Goal: Navigation & Orientation: Find specific page/section

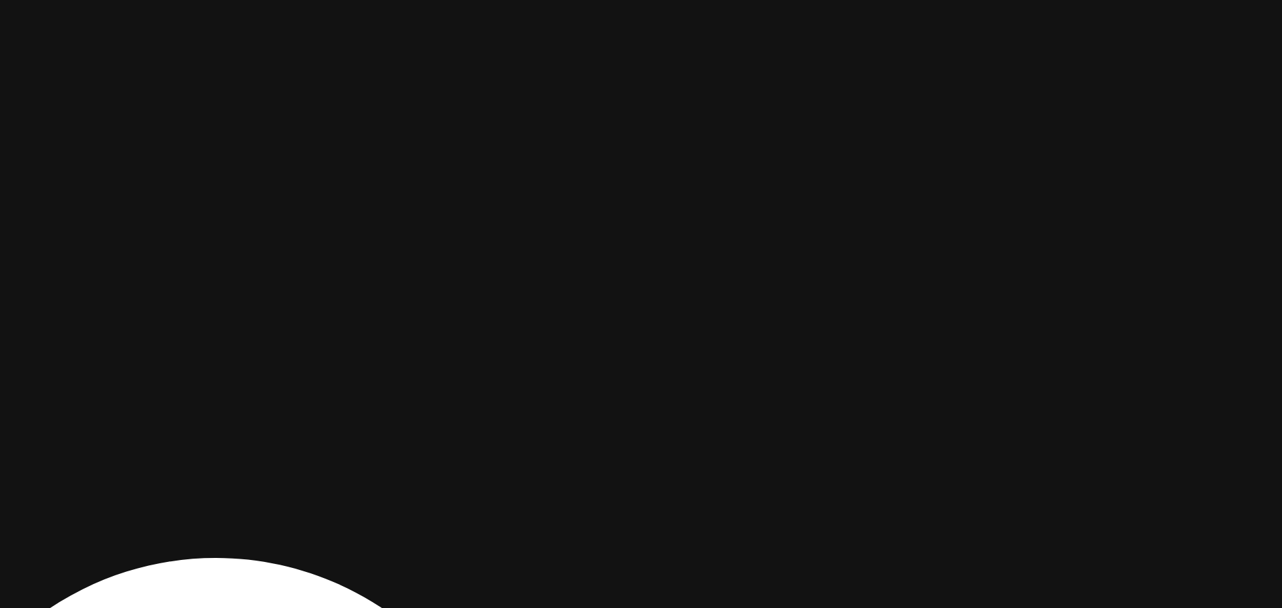
drag, startPoint x: 903, startPoint y: 270, endPoint x: 796, endPoint y: 458, distance: 216.5
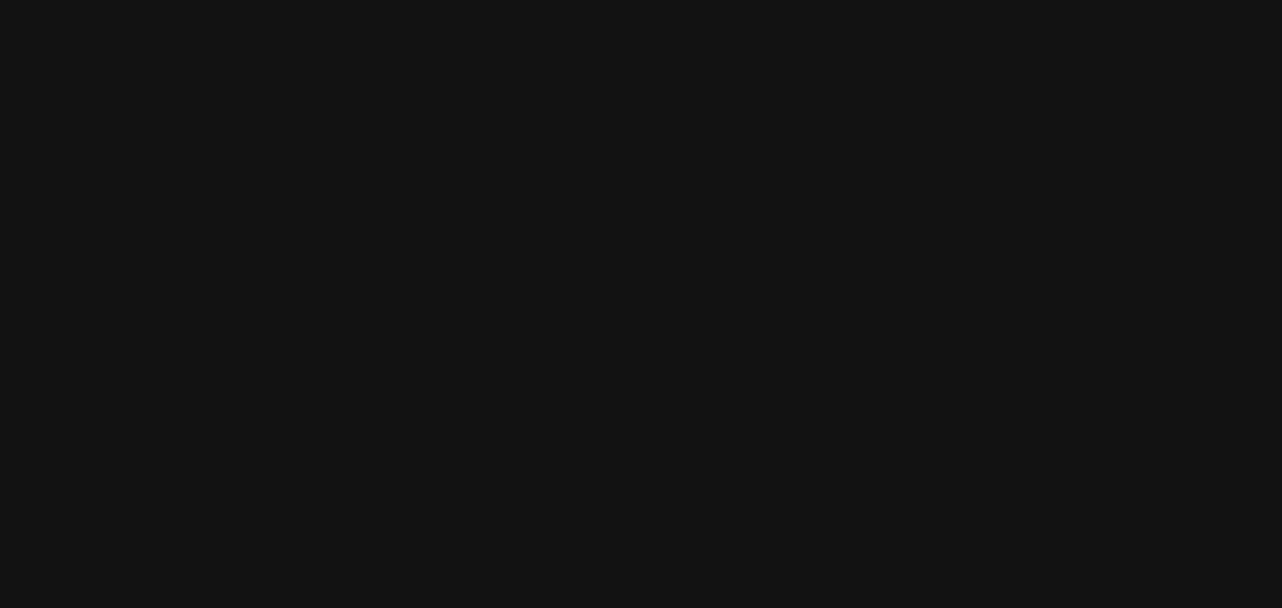
drag, startPoint x: 871, startPoint y: 321, endPoint x: 810, endPoint y: 472, distance: 162.9
drag, startPoint x: 837, startPoint y: 247, endPoint x: 808, endPoint y: 378, distance: 134.0
drag, startPoint x: 467, startPoint y: 330, endPoint x: 1004, endPoint y: 209, distance: 551.0
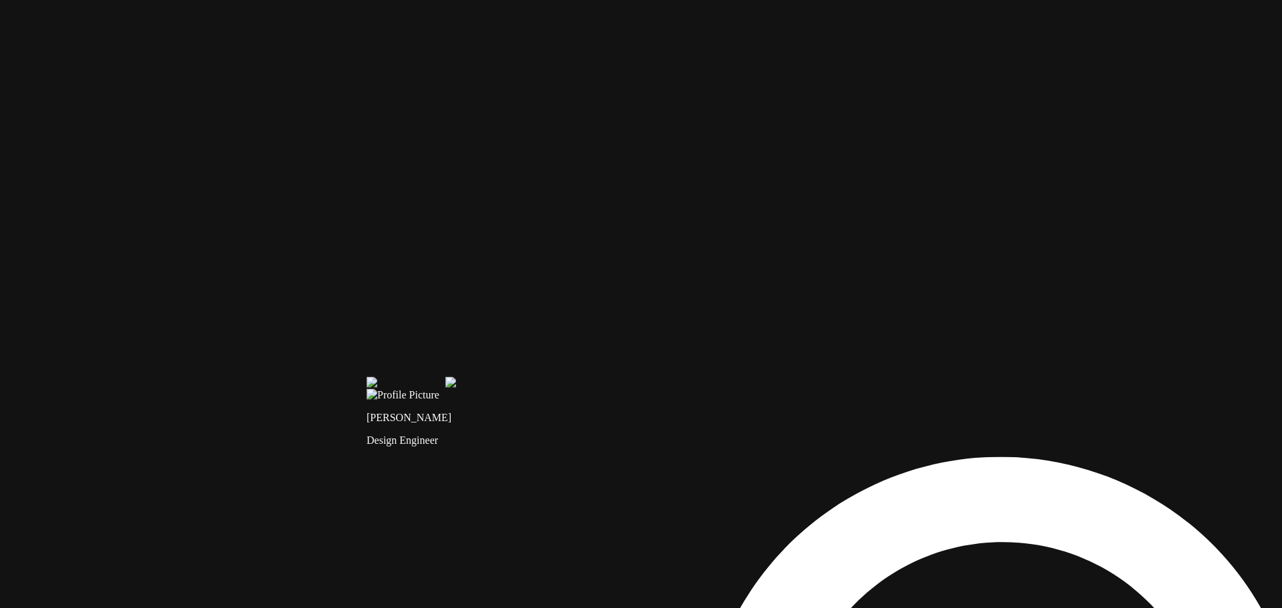
drag, startPoint x: 539, startPoint y: 304, endPoint x: 746, endPoint y: 193, distance: 234.5
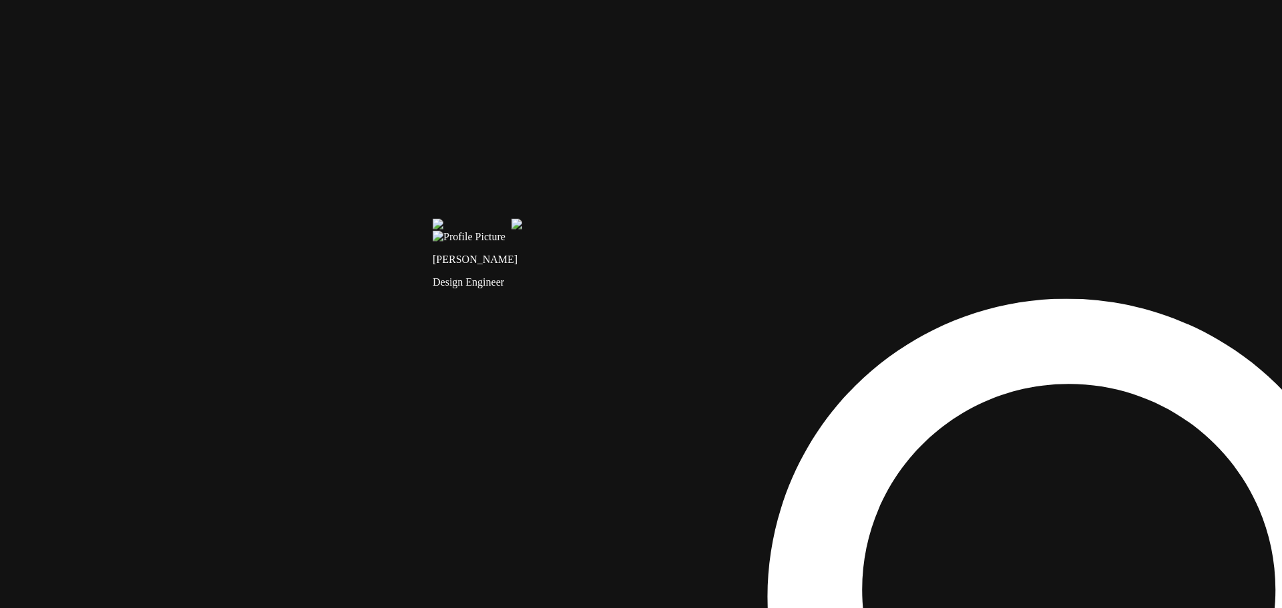
drag, startPoint x: 539, startPoint y: 401, endPoint x: 678, endPoint y: 265, distance: 193.6
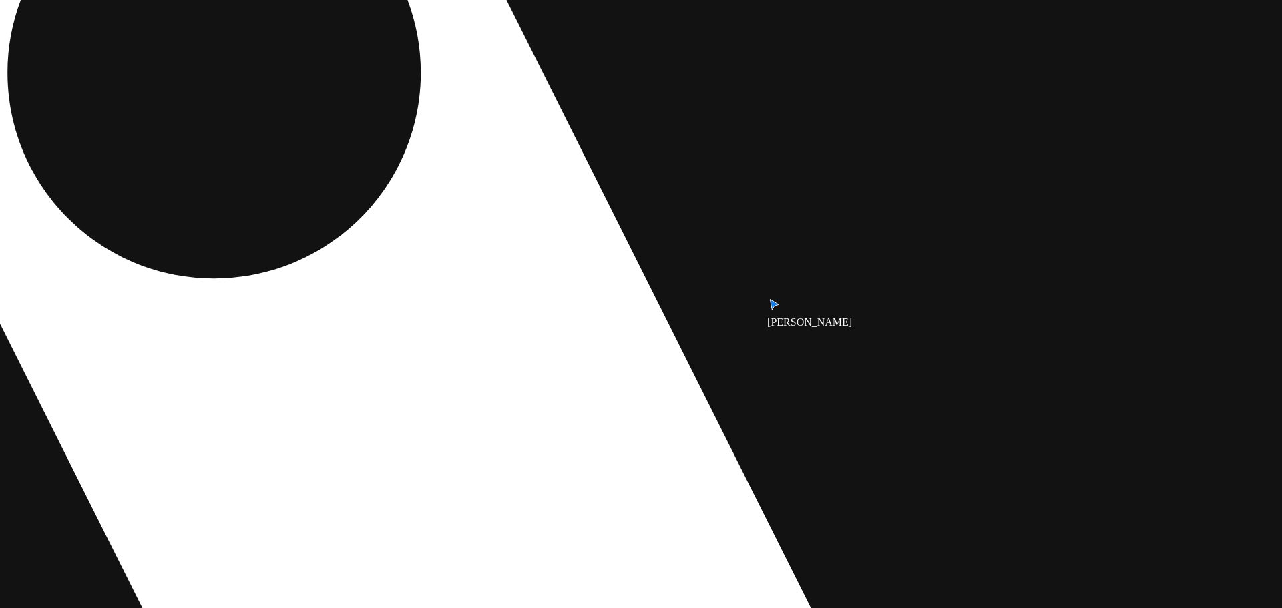
drag, startPoint x: 1079, startPoint y: 388, endPoint x: 636, endPoint y: 51, distance: 556.5
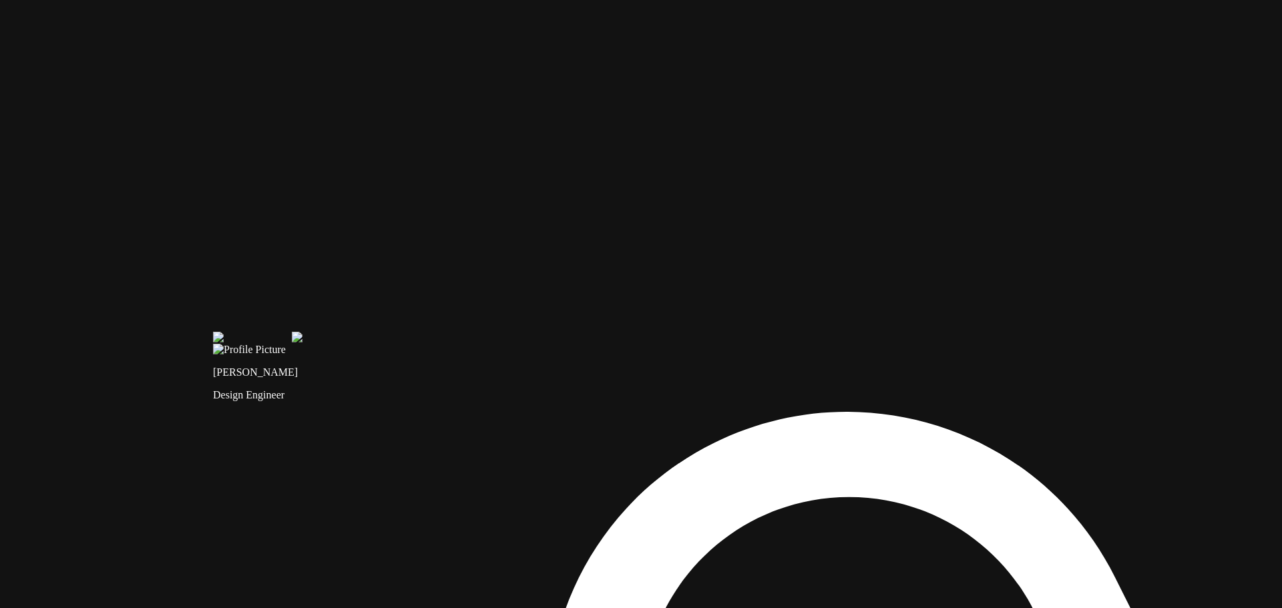
drag, startPoint x: 361, startPoint y: 197, endPoint x: 579, endPoint y: 507, distance: 379.0
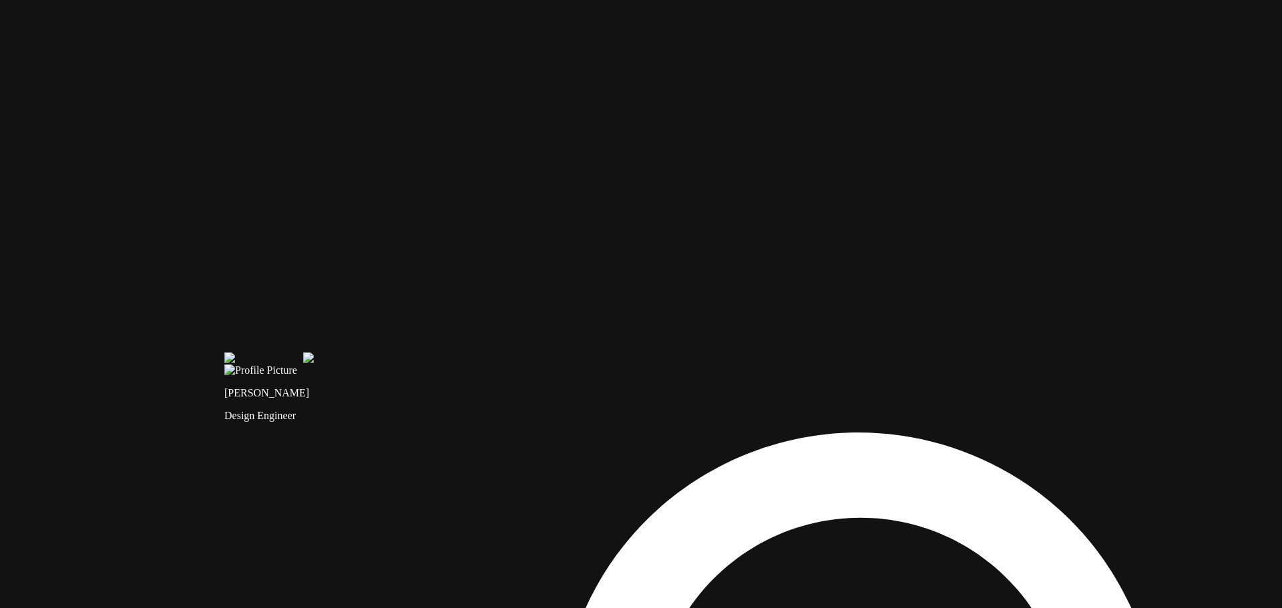
drag, startPoint x: 505, startPoint y: 292, endPoint x: 527, endPoint y: 466, distance: 174.9
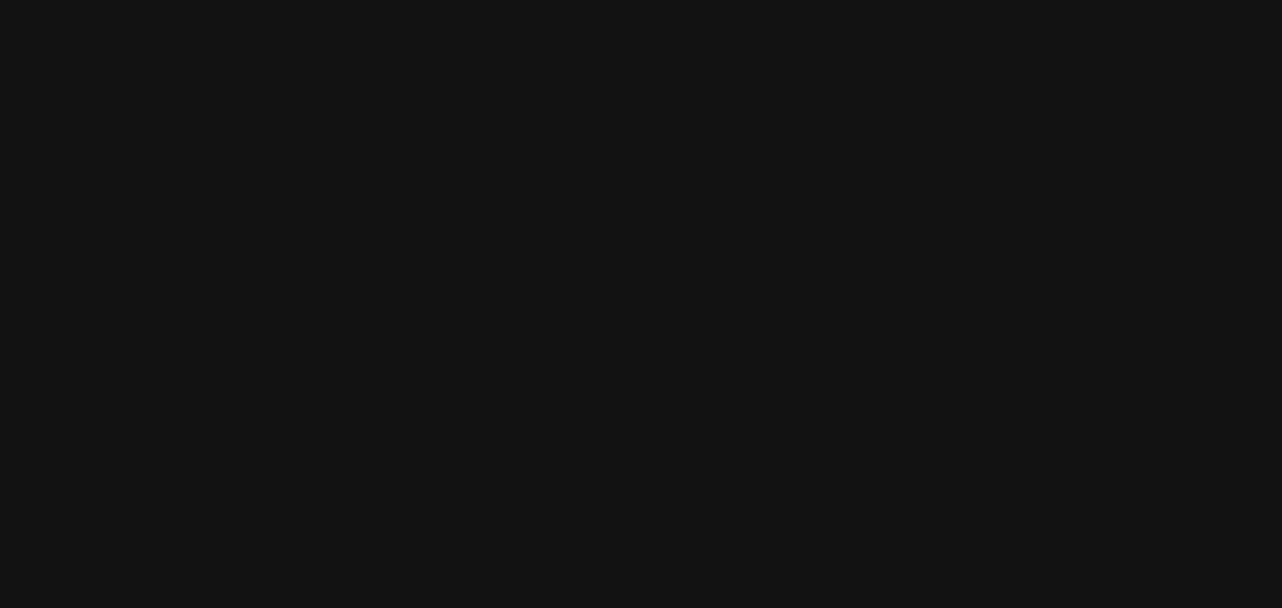
drag, startPoint x: 720, startPoint y: 210, endPoint x: 690, endPoint y: 391, distance: 182.9
drag, startPoint x: 1080, startPoint y: 254, endPoint x: 328, endPoint y: 153, distance: 758.6
drag, startPoint x: 941, startPoint y: 485, endPoint x: 811, endPoint y: 126, distance: 381.8
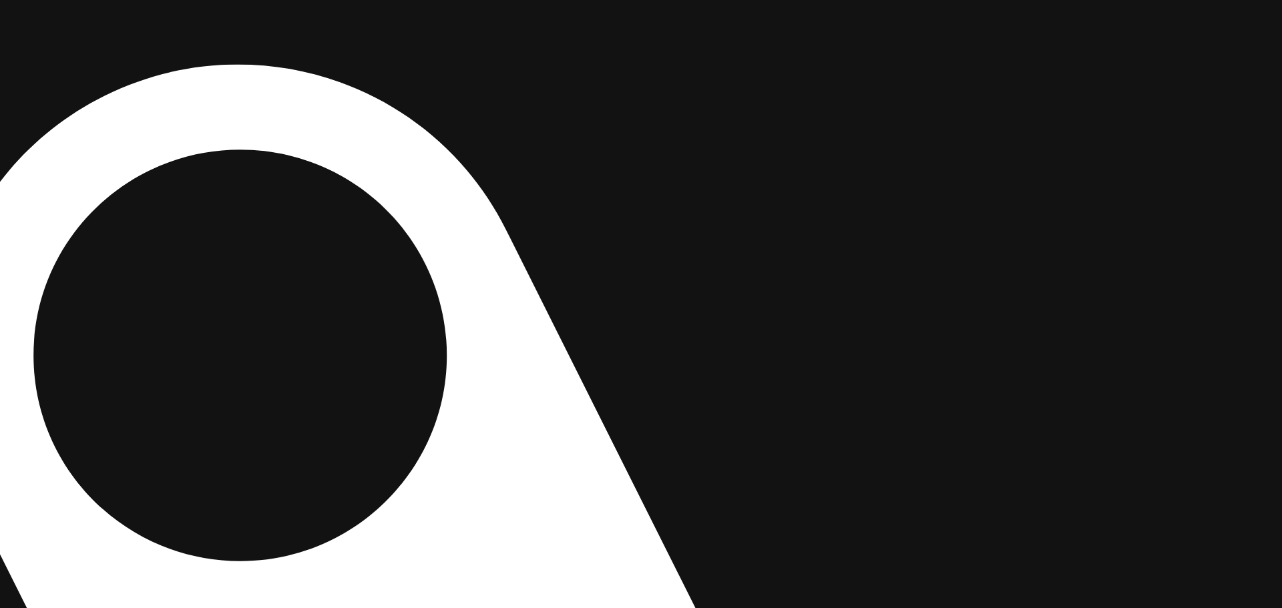
drag, startPoint x: 774, startPoint y: 308, endPoint x: 795, endPoint y: 144, distance: 165.5
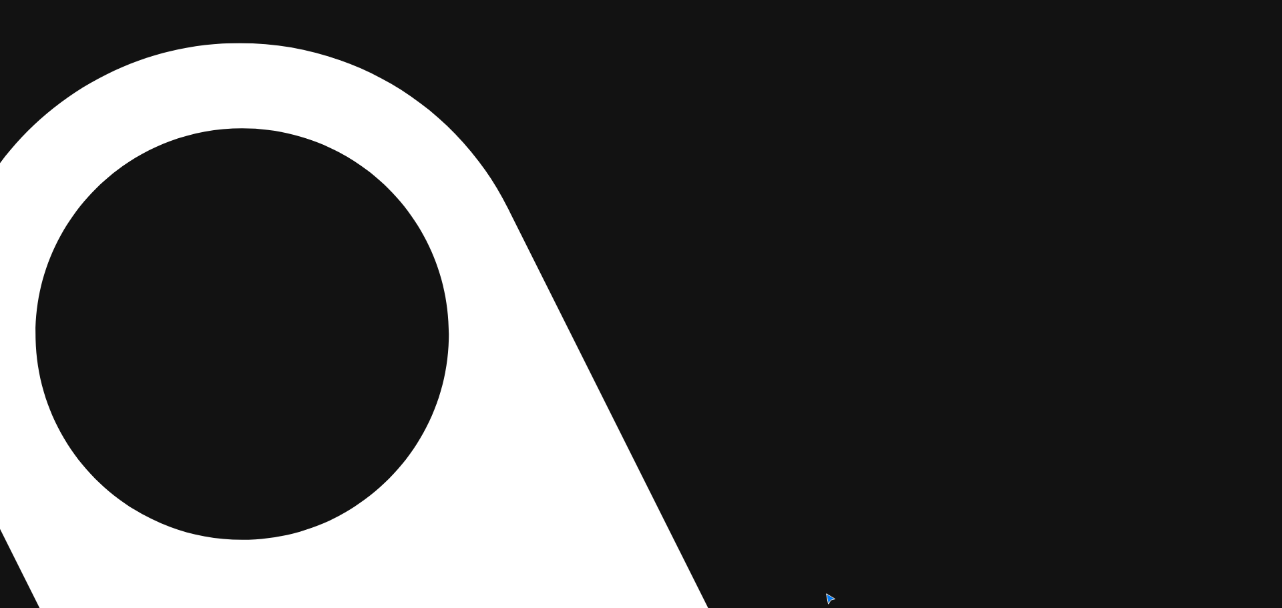
drag, startPoint x: 798, startPoint y: 362, endPoint x: 784, endPoint y: 145, distance: 217.5
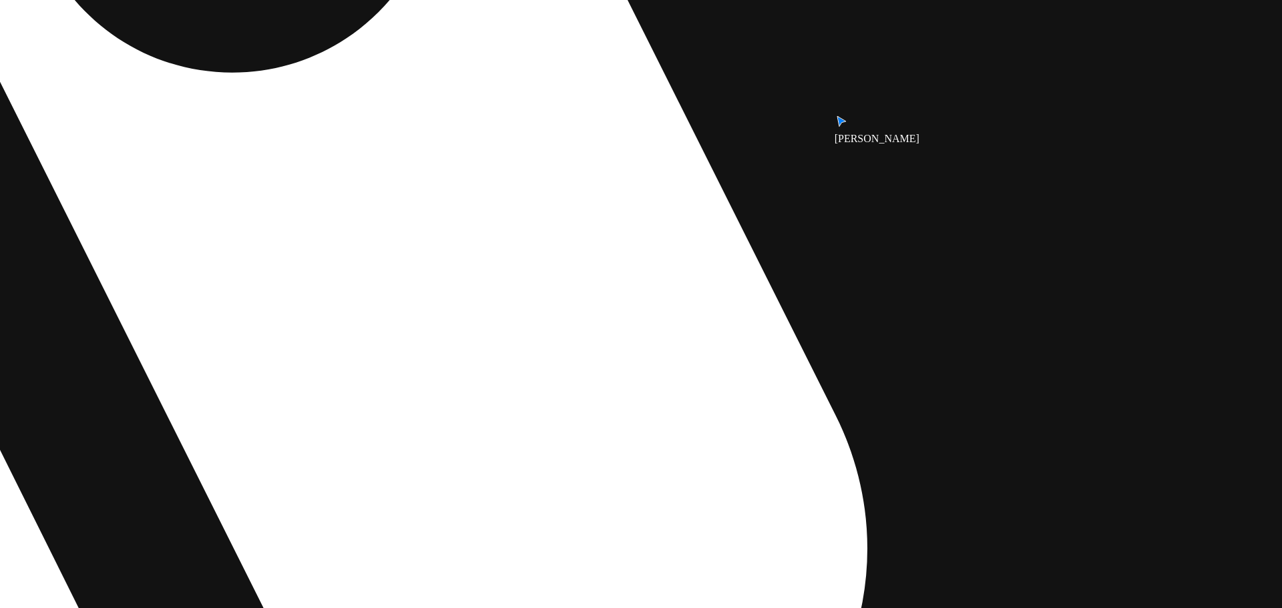
drag, startPoint x: 720, startPoint y: 395, endPoint x: 724, endPoint y: 141, distance: 254.4
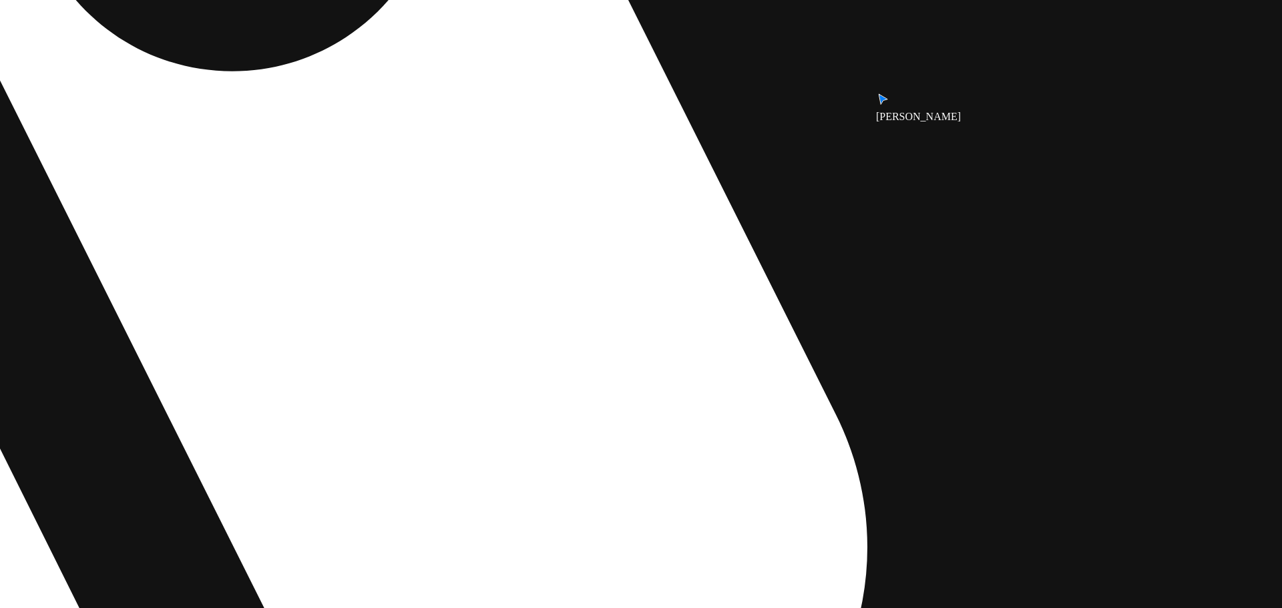
drag, startPoint x: 549, startPoint y: 316, endPoint x: 995, endPoint y: 152, distance: 475.2
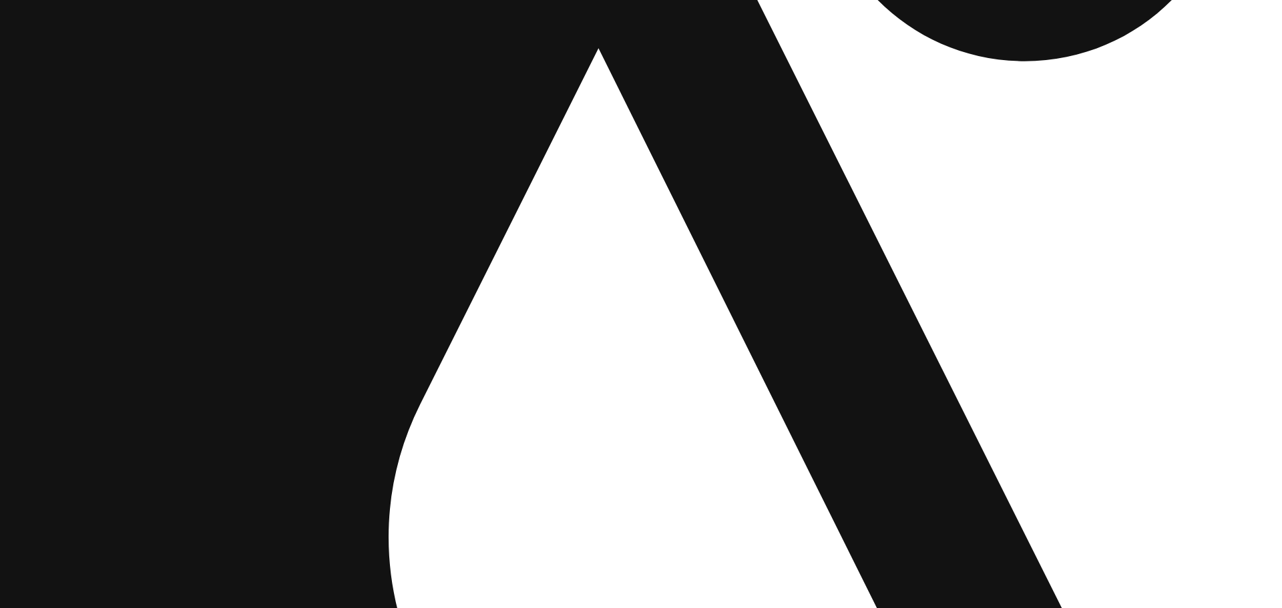
drag, startPoint x: 581, startPoint y: 244, endPoint x: 777, endPoint y: 288, distance: 200.7
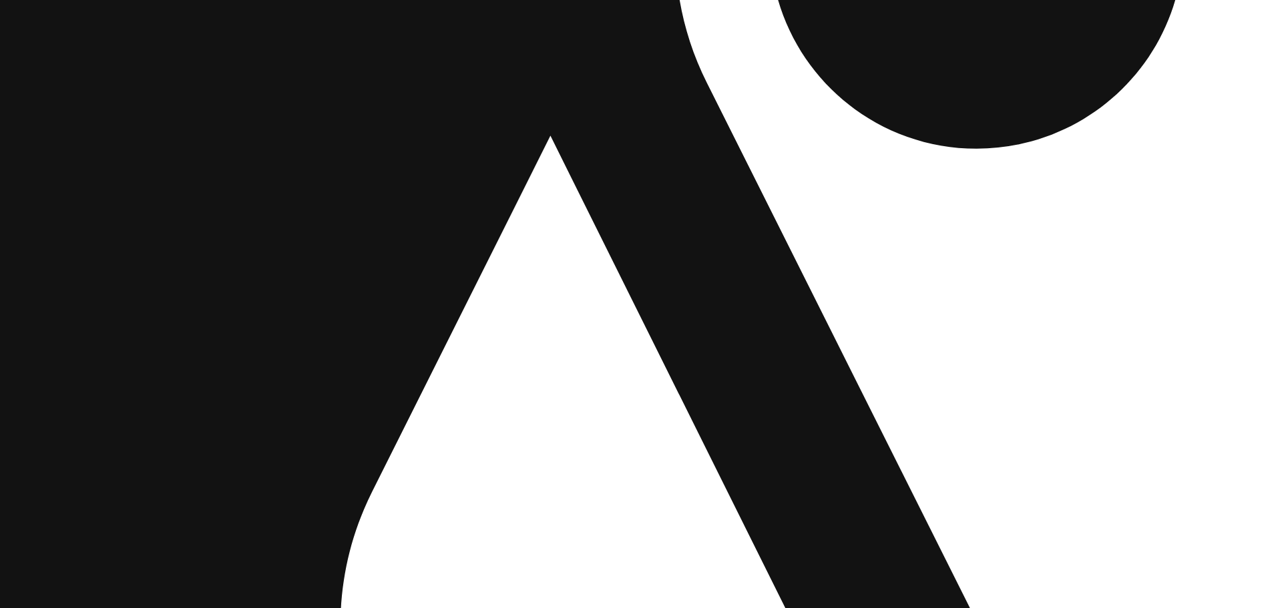
drag, startPoint x: 732, startPoint y: 201, endPoint x: 590, endPoint y: 457, distance: 293.5
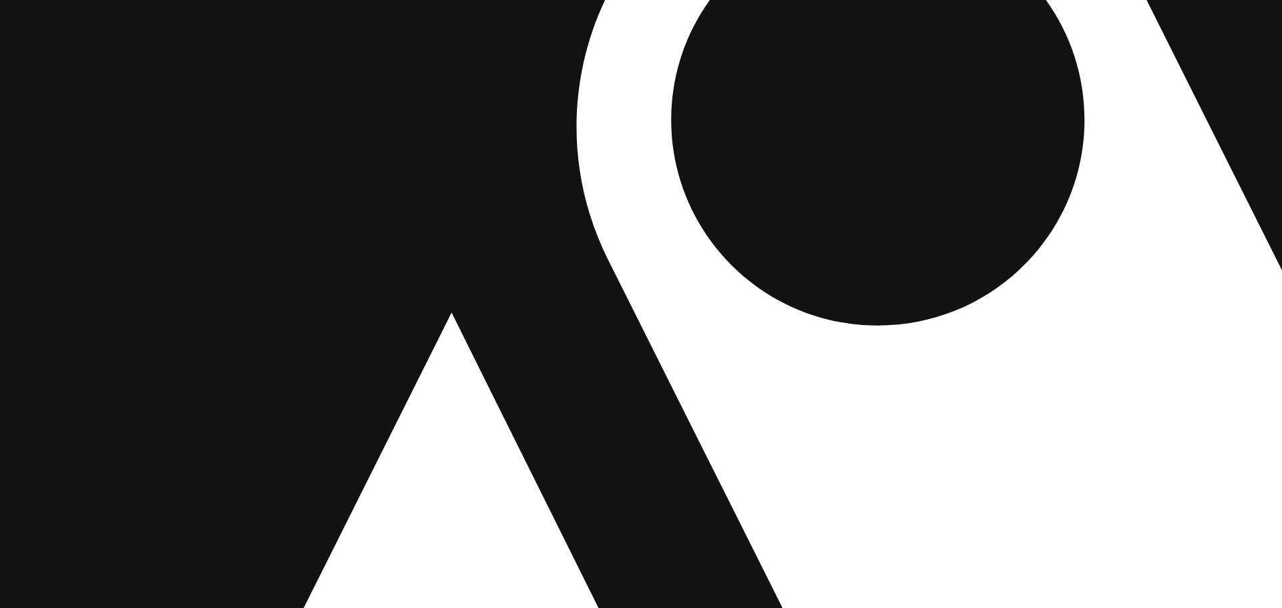
drag, startPoint x: 861, startPoint y: 208, endPoint x: 594, endPoint y: 461, distance: 367.4
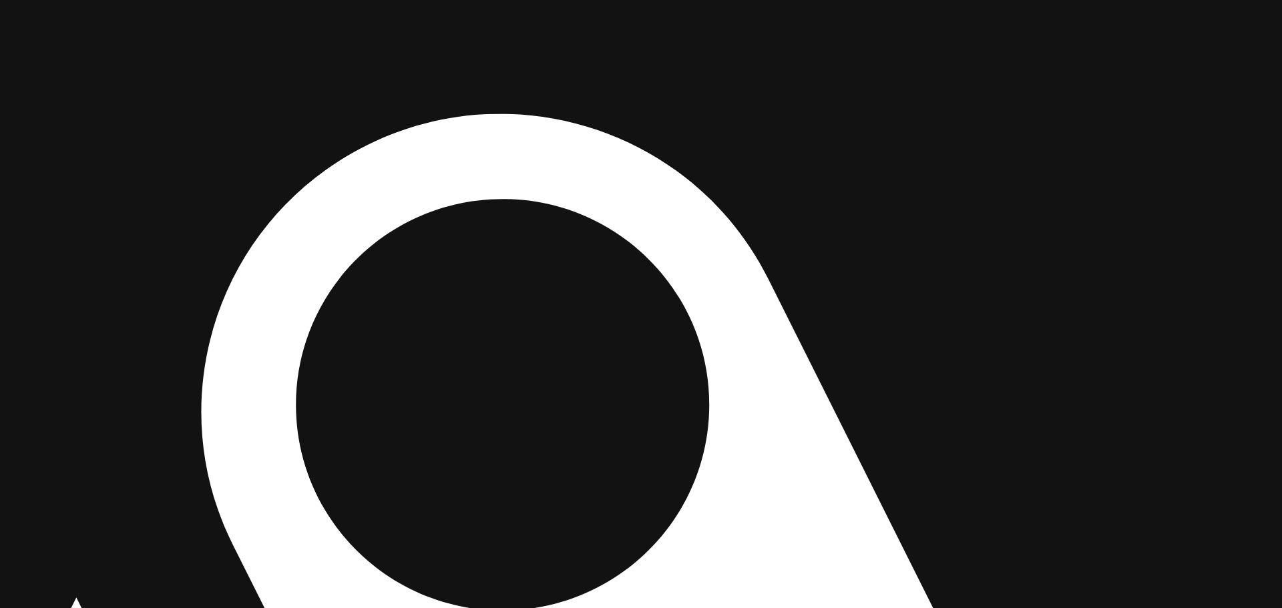
drag, startPoint x: 1051, startPoint y: 361, endPoint x: 885, endPoint y: 422, distance: 177.0
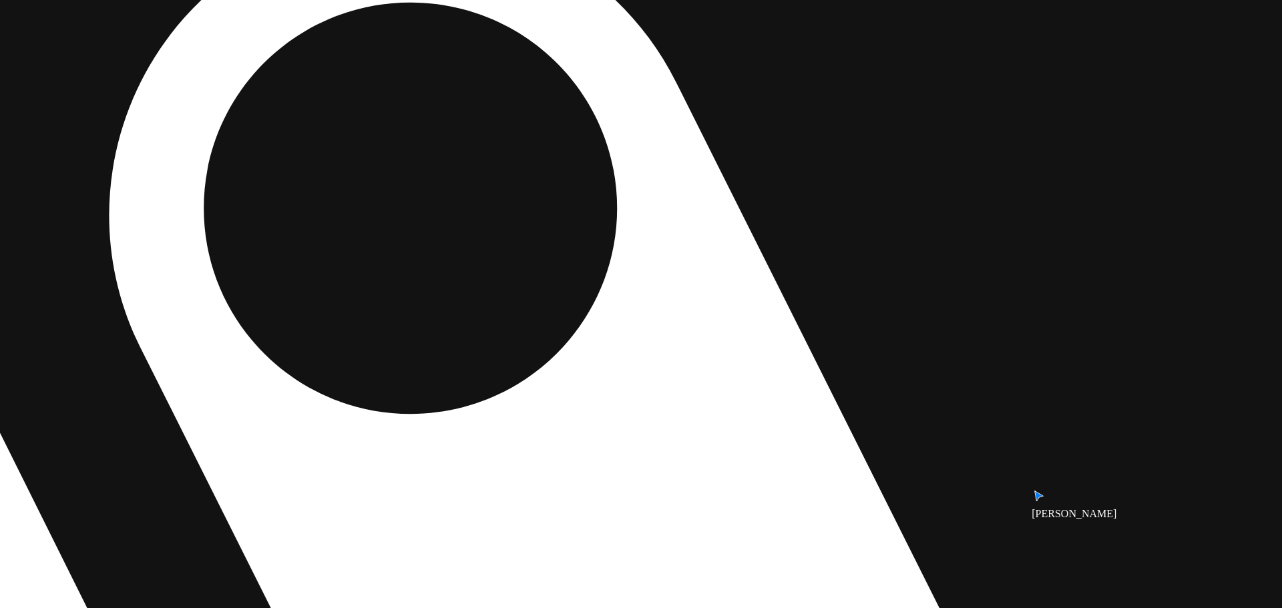
drag, startPoint x: 1083, startPoint y: 451, endPoint x: 772, endPoint y: 189, distance: 406.5
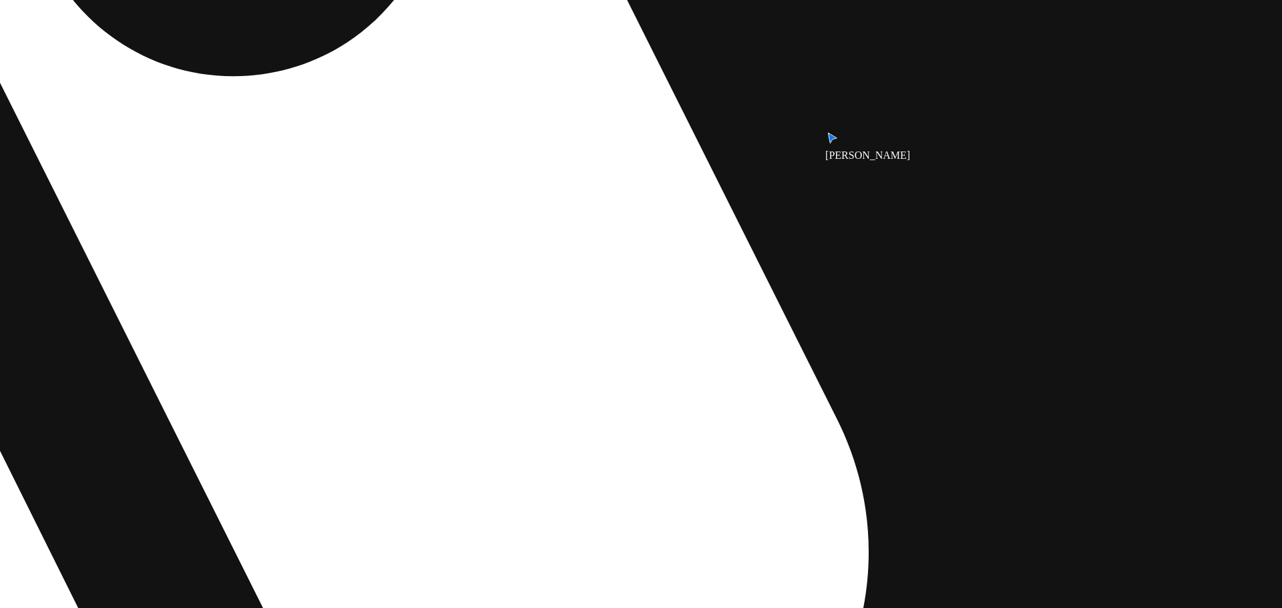
drag, startPoint x: 808, startPoint y: 357, endPoint x: 713, endPoint y: 78, distance: 294.3
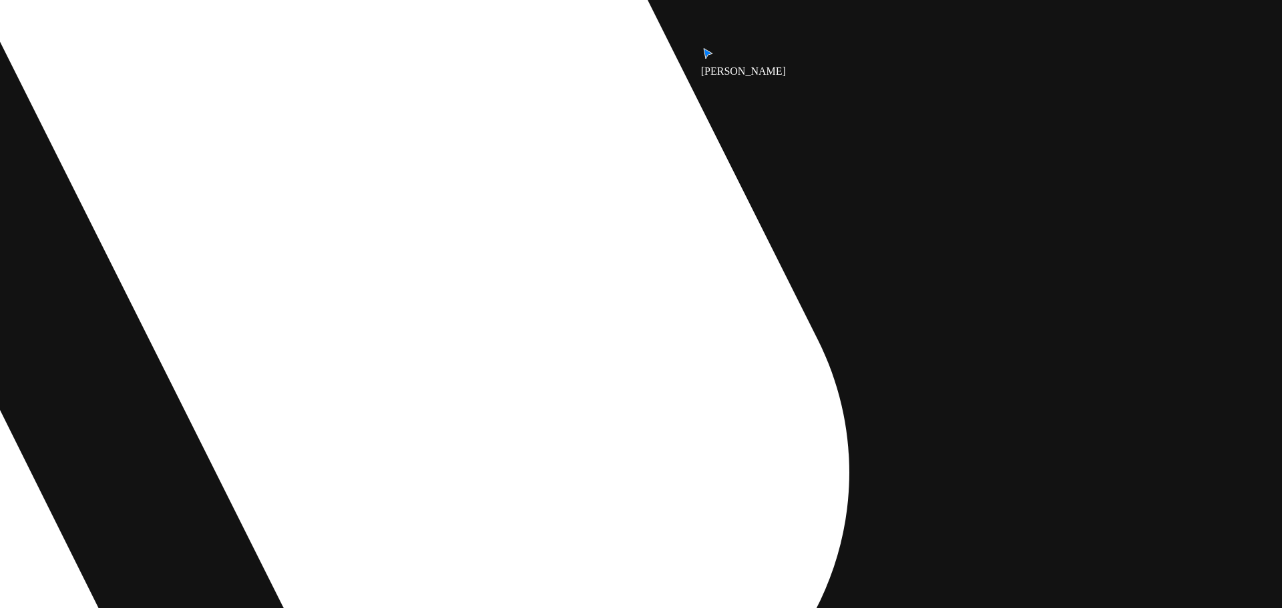
drag, startPoint x: 855, startPoint y: 294, endPoint x: 708, endPoint y: 472, distance: 230.5
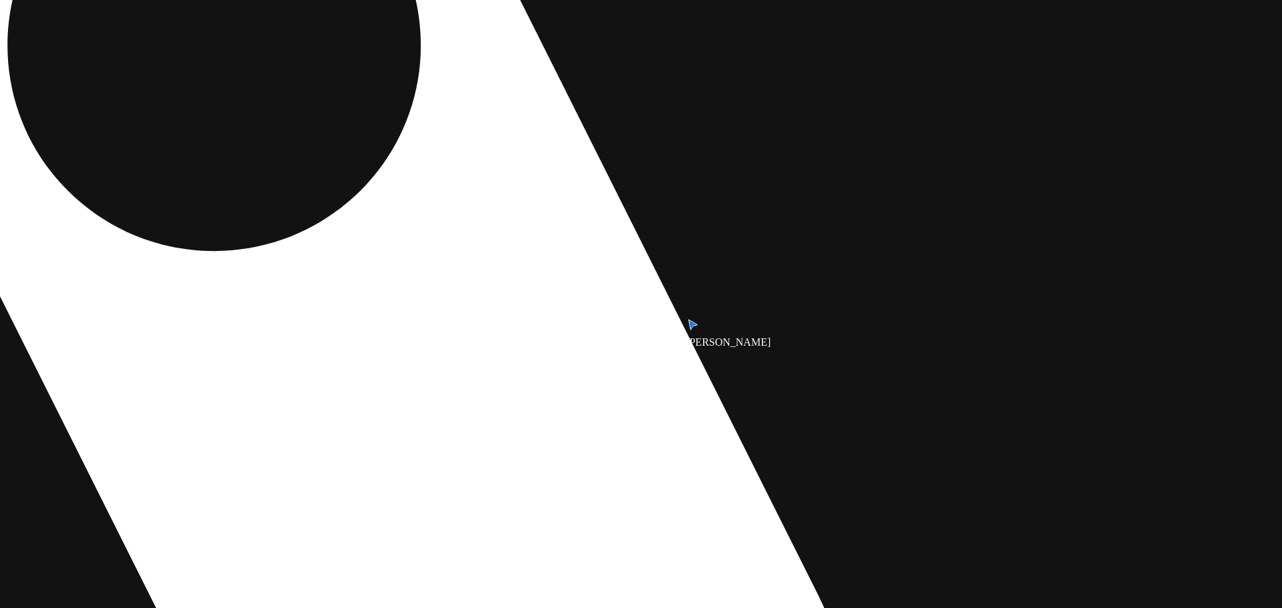
drag, startPoint x: 758, startPoint y: 174, endPoint x: 722, endPoint y: 511, distance: 339.1
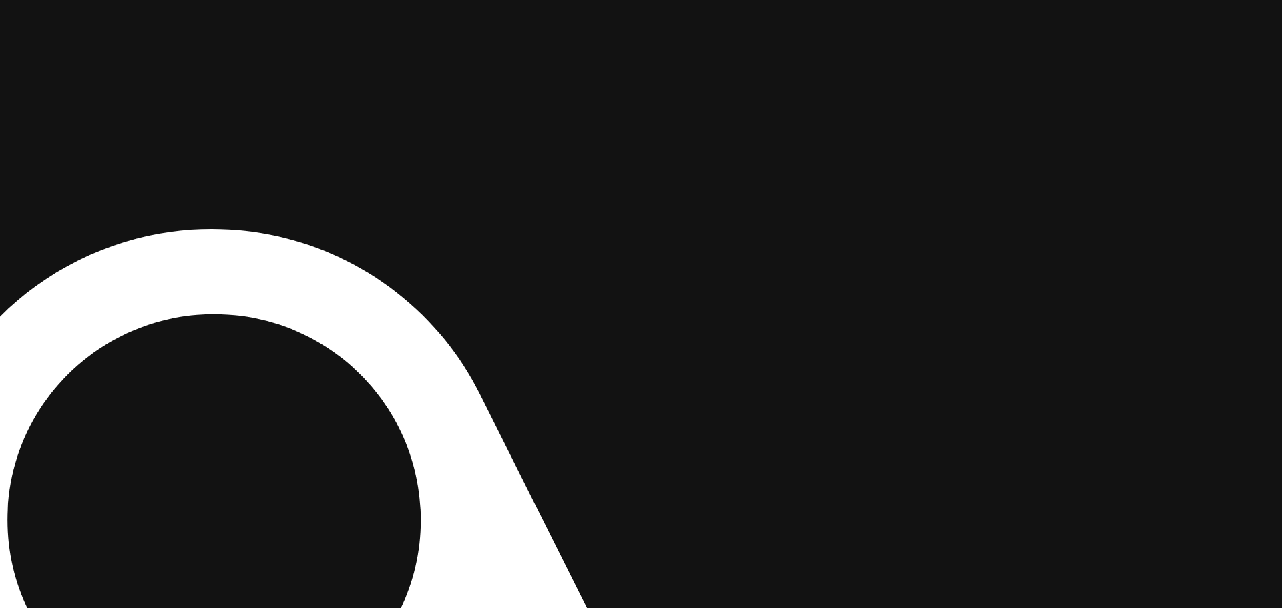
drag, startPoint x: 735, startPoint y: 364, endPoint x: 692, endPoint y: 537, distance: 178.1
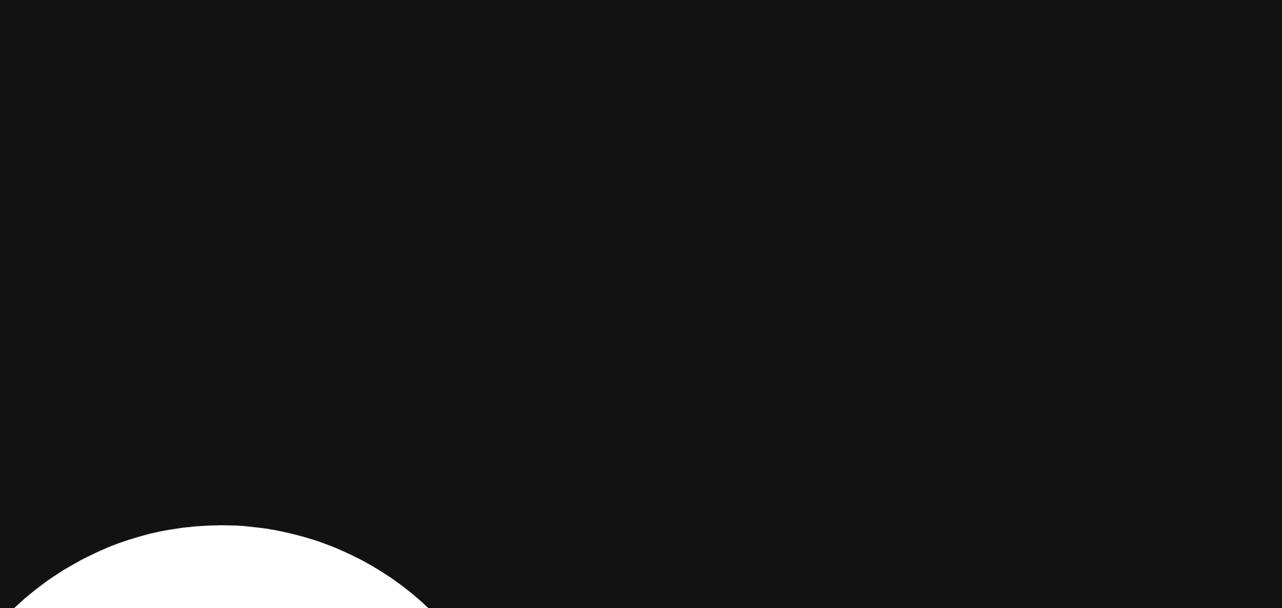
drag, startPoint x: 728, startPoint y: 378, endPoint x: 732, endPoint y: 525, distance: 146.9
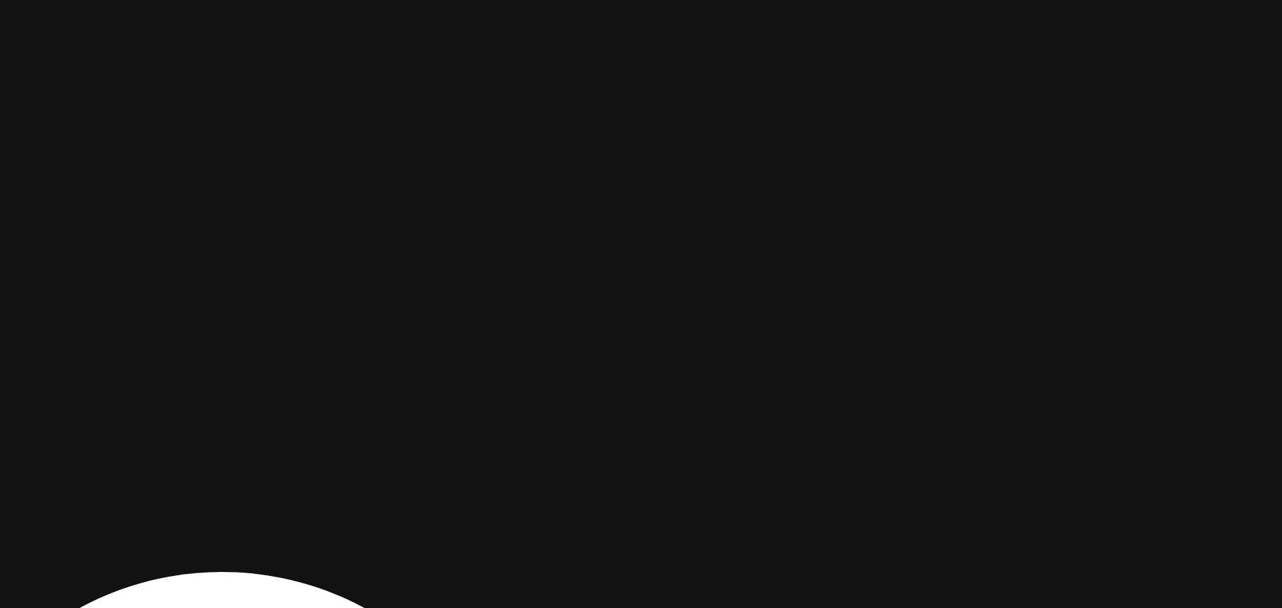
drag, startPoint x: 531, startPoint y: 441, endPoint x: 999, endPoint y: 369, distance: 473.4
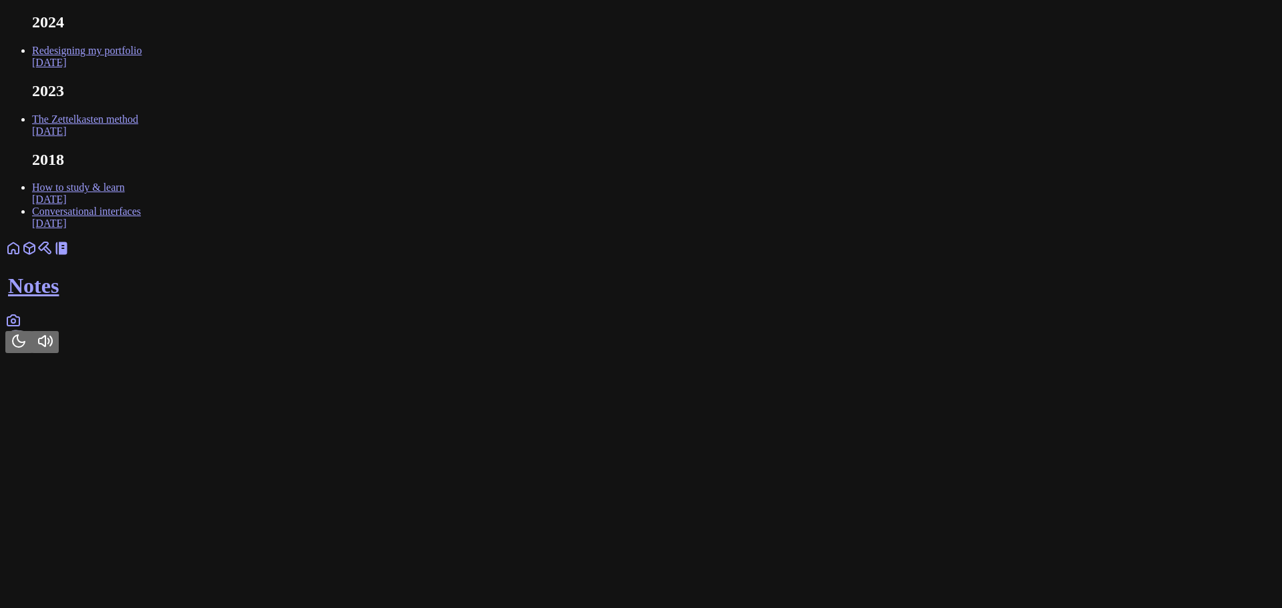
click at [21, 330] on link at bounding box center [13, 324] width 16 height 11
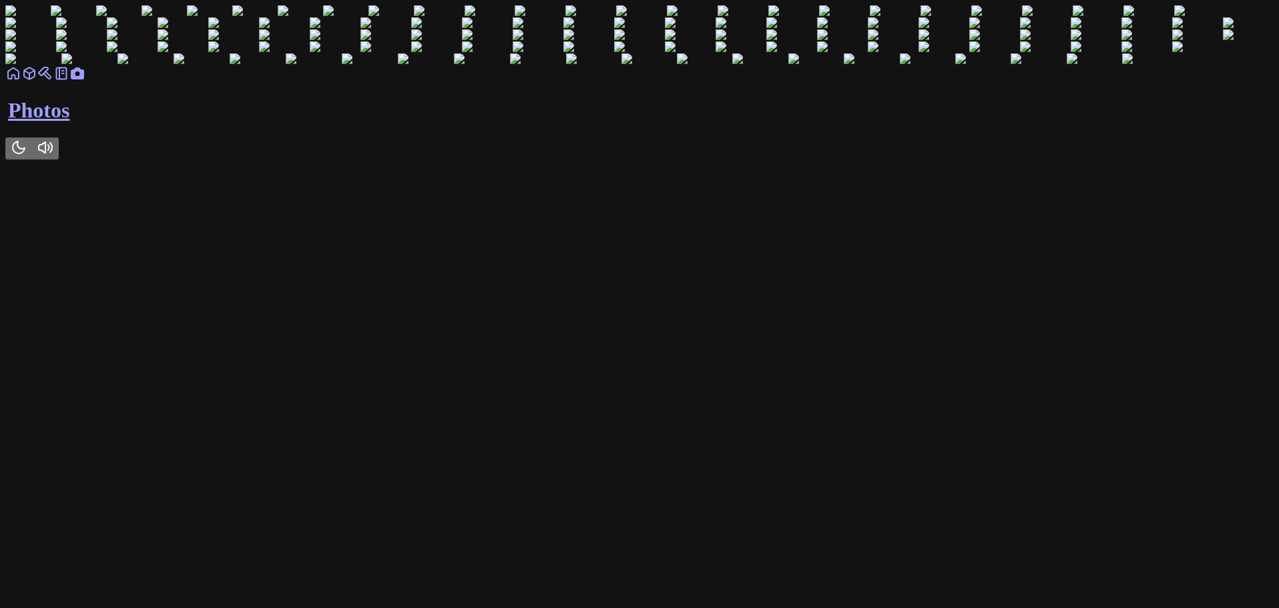
click at [69, 83] on link at bounding box center [61, 77] width 16 height 11
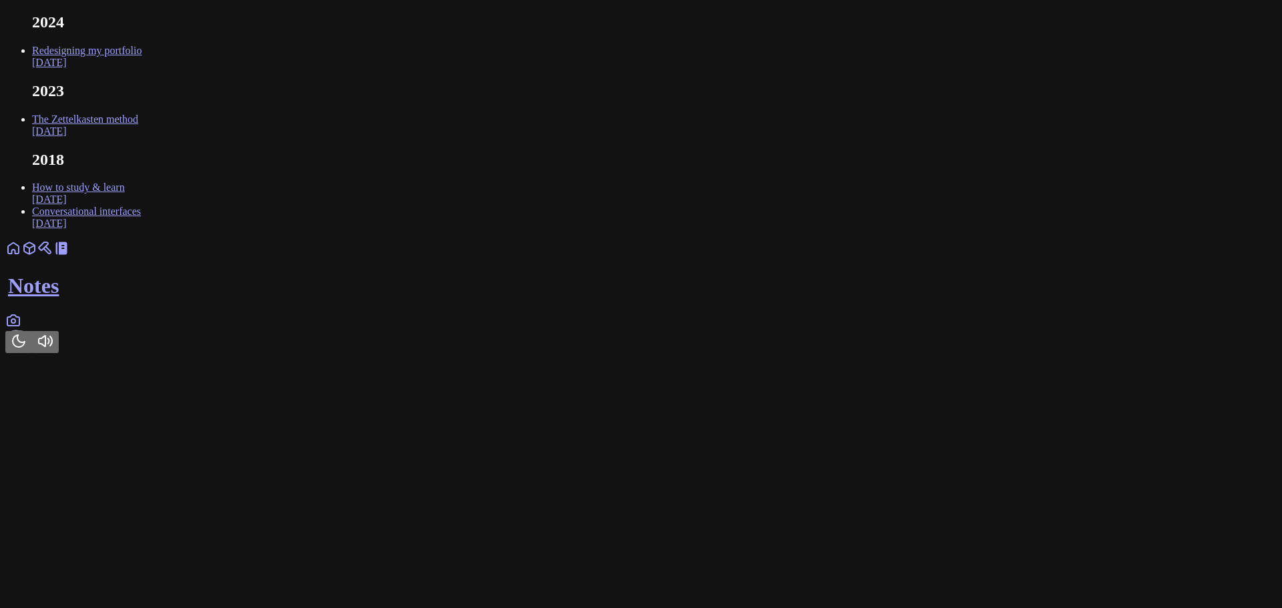
click at [21, 258] on link at bounding box center [13, 252] width 16 height 11
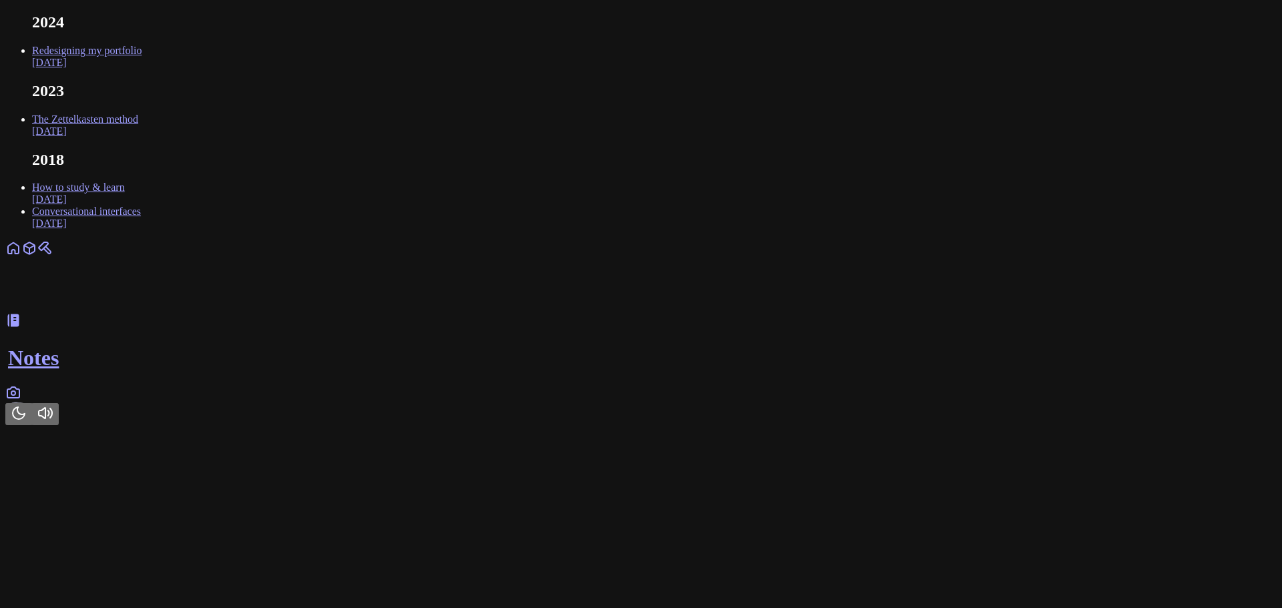
click at [21, 403] on link at bounding box center [13, 396] width 16 height 11
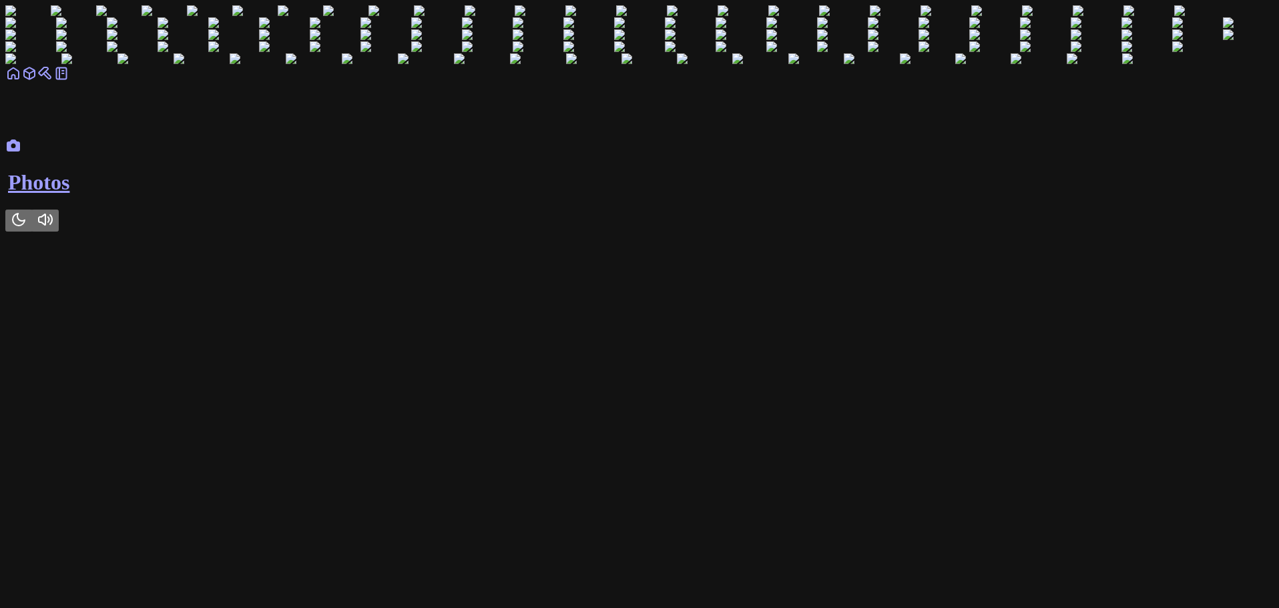
click at [27, 228] on icon "Toggle Theme" at bounding box center [19, 220] width 16 height 16
click at [32, 160] on button "Toggle Theme" at bounding box center [18, 149] width 27 height 22
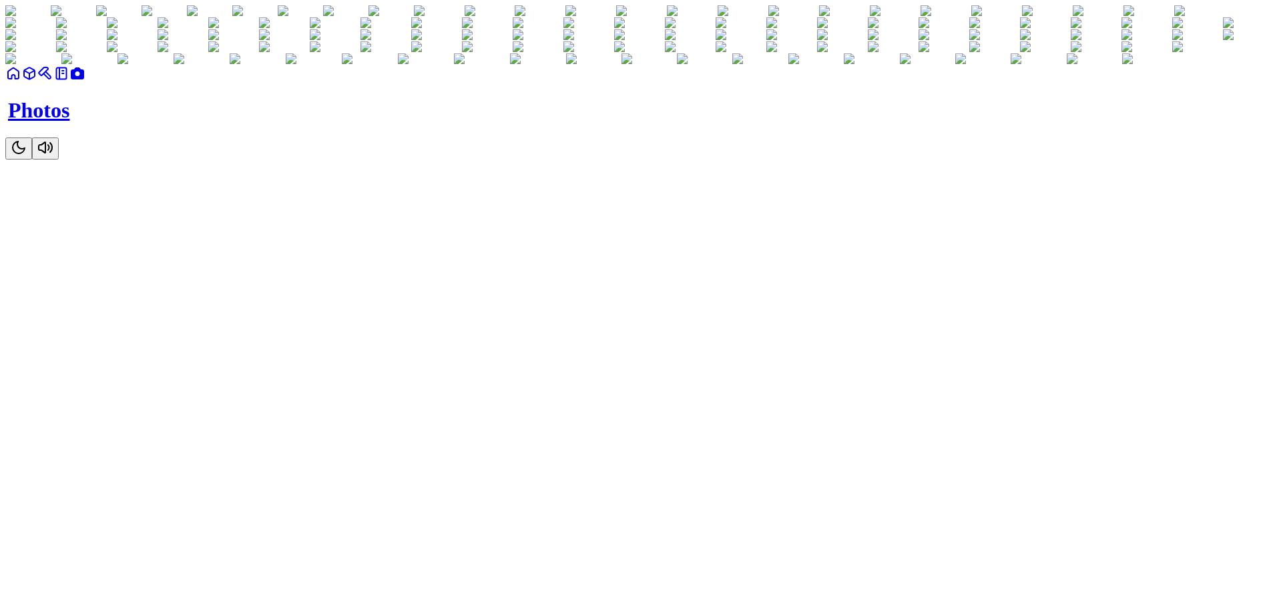
click at [52, 153] on icon "Toggle Audio" at bounding box center [45, 147] width 13 height 11
click at [53, 156] on icon "Toggle Audio" at bounding box center [45, 148] width 16 height 16
click at [21, 81] on icon at bounding box center [13, 73] width 16 height 16
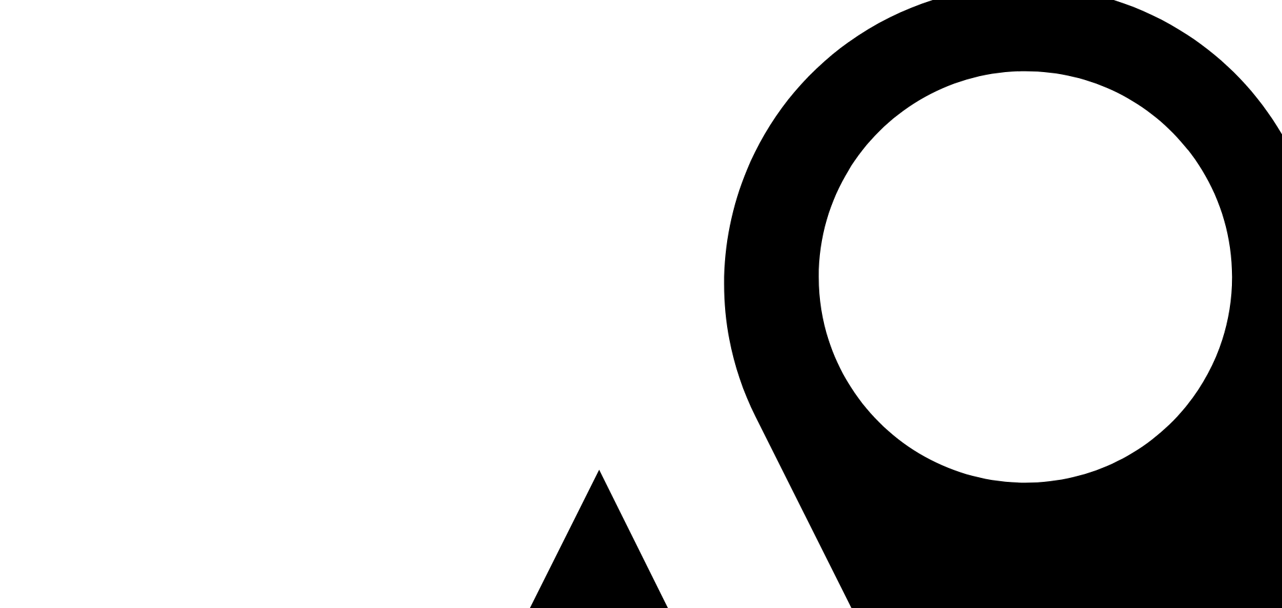
drag, startPoint x: 145, startPoint y: 273, endPoint x: 529, endPoint y: 142, distance: 405.6
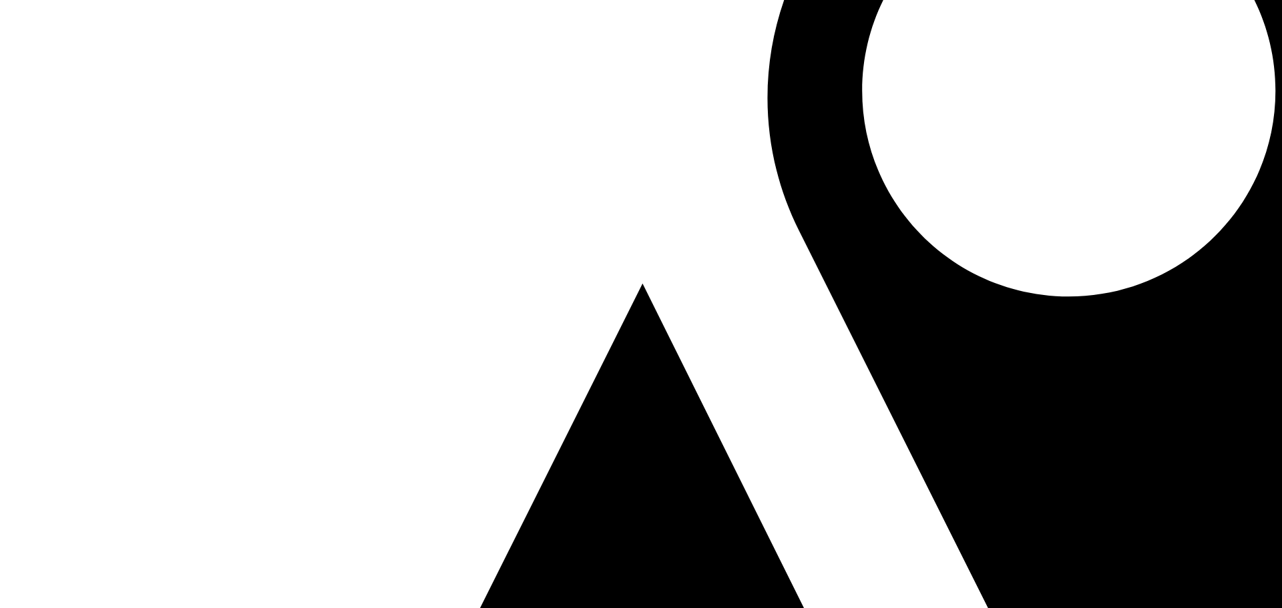
drag, startPoint x: 483, startPoint y: 500, endPoint x: 507, endPoint y: 482, distance: 30.0
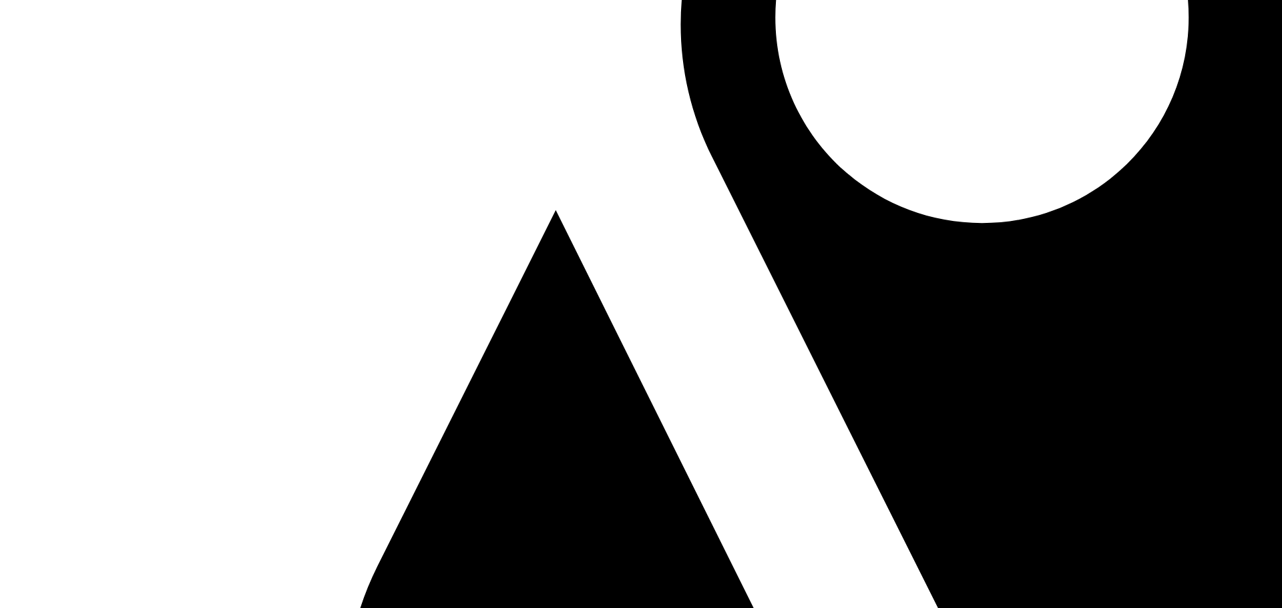
drag, startPoint x: 574, startPoint y: 443, endPoint x: 507, endPoint y: 202, distance: 250.9
drag, startPoint x: 644, startPoint y: 453, endPoint x: 481, endPoint y: 272, distance: 243.5
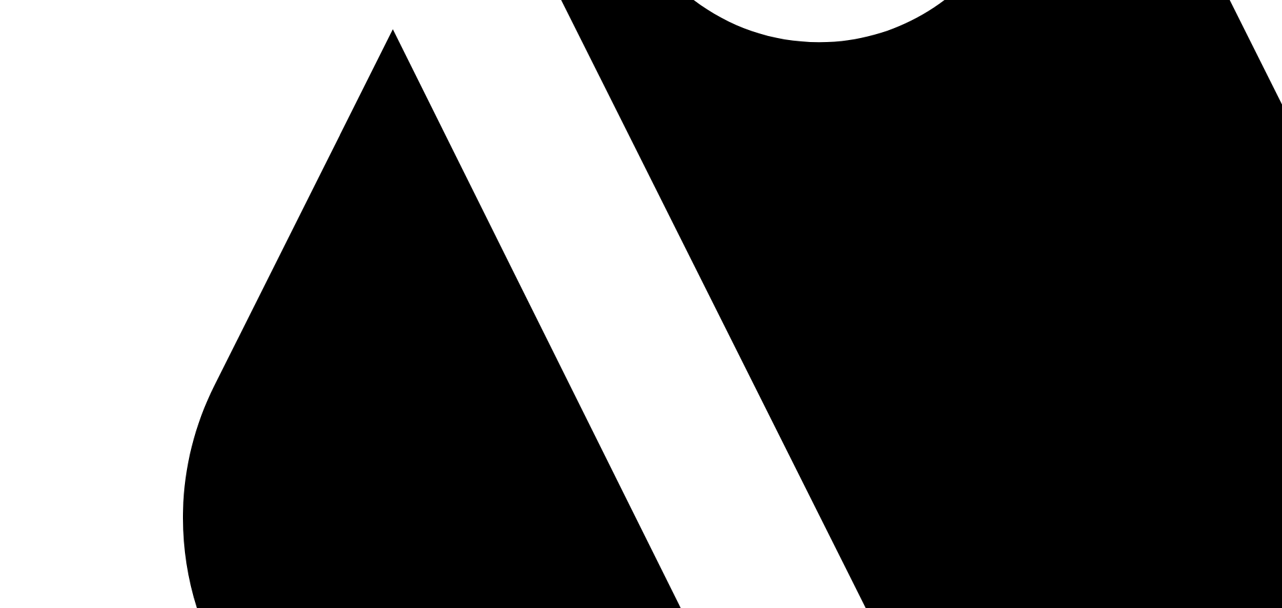
drag, startPoint x: 885, startPoint y: 302, endPoint x: 379, endPoint y: 294, distance: 506.1
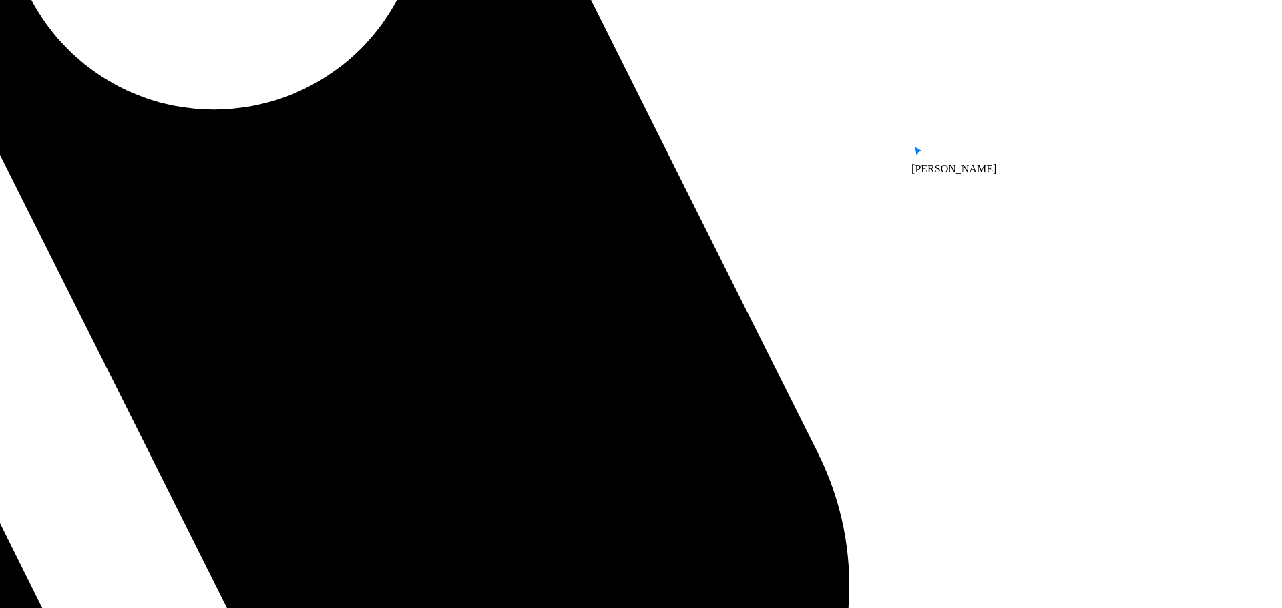
drag, startPoint x: 544, startPoint y: 326, endPoint x: 316, endPoint y: 402, distance: 240.0
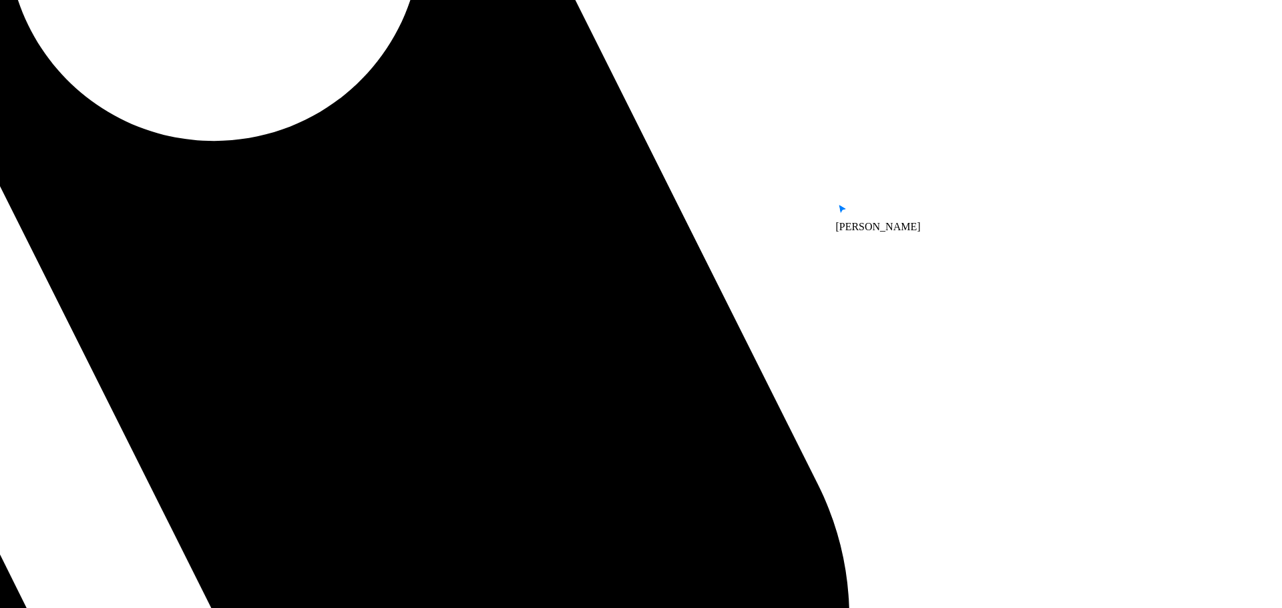
drag, startPoint x: 728, startPoint y: 340, endPoint x: 565, endPoint y: 546, distance: 262.3
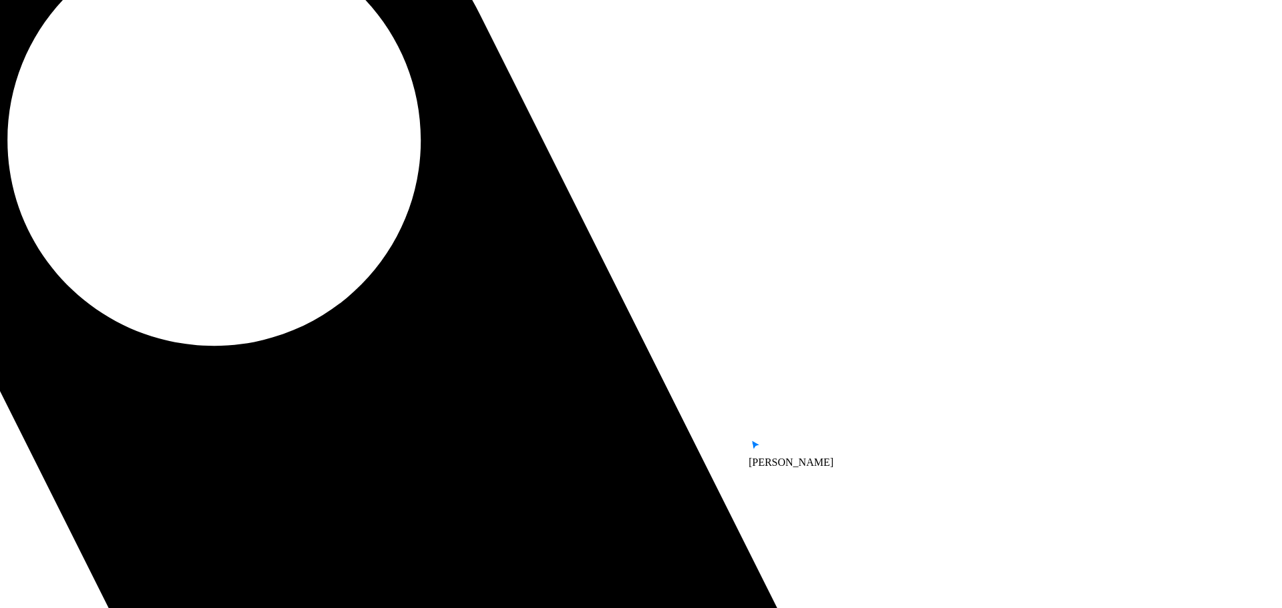
drag, startPoint x: 760, startPoint y: 374, endPoint x: 676, endPoint y: 541, distance: 186.6
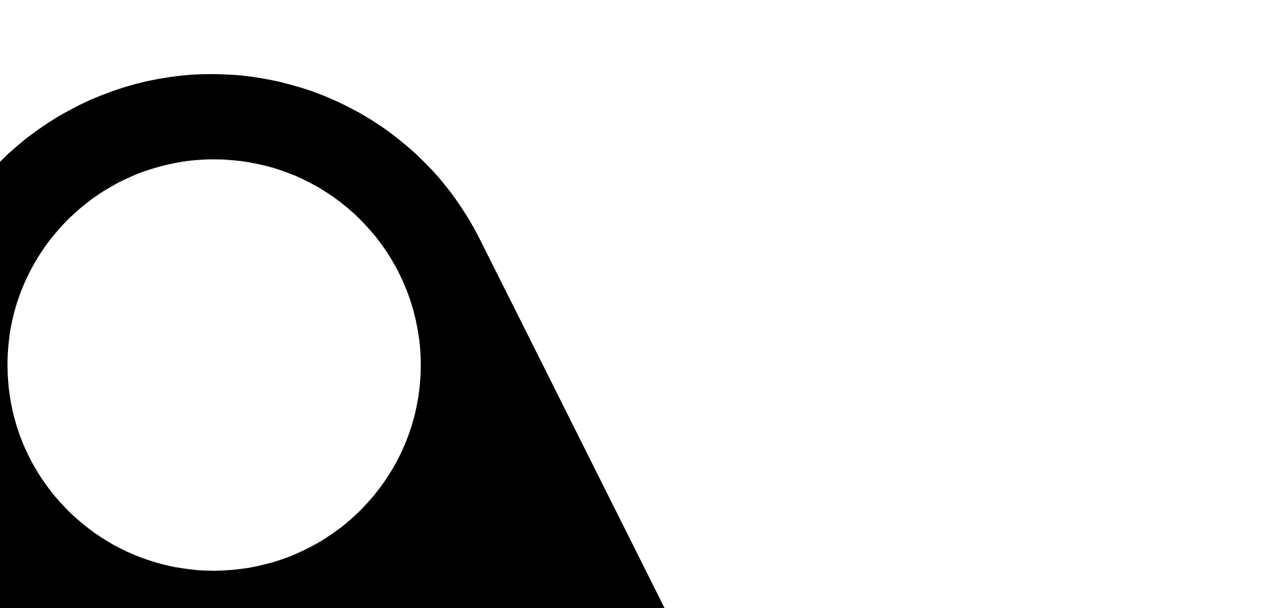
drag, startPoint x: 682, startPoint y: 378, endPoint x: 651, endPoint y: 546, distance: 171.0
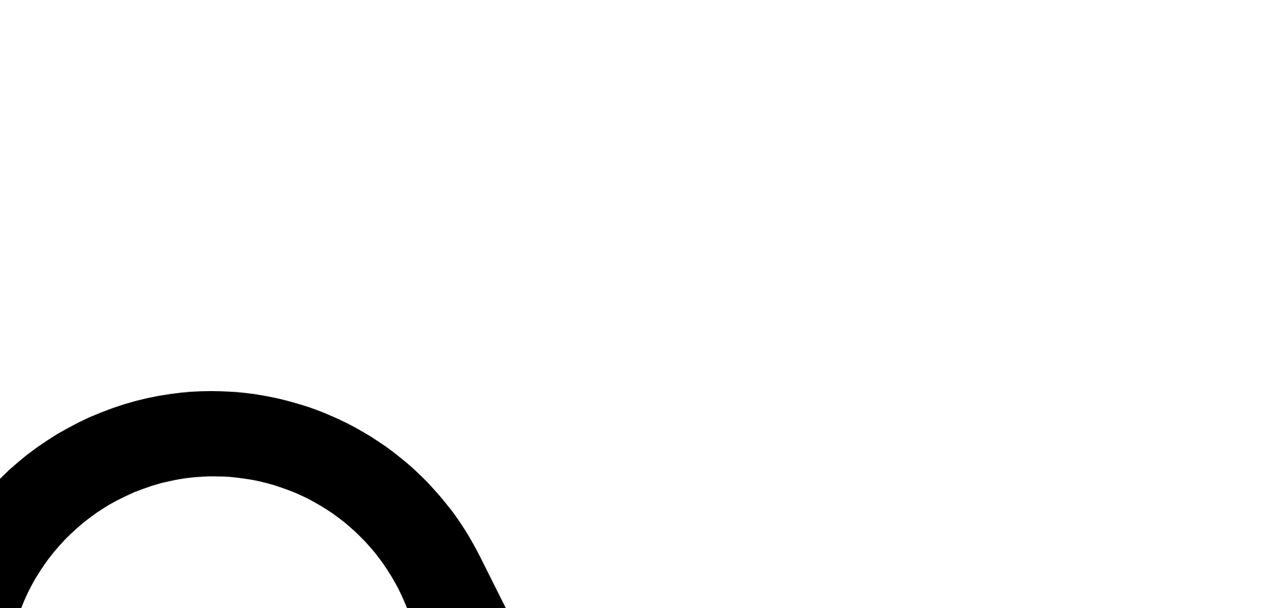
drag, startPoint x: 720, startPoint y: 437, endPoint x: 718, endPoint y: 499, distance: 62.1
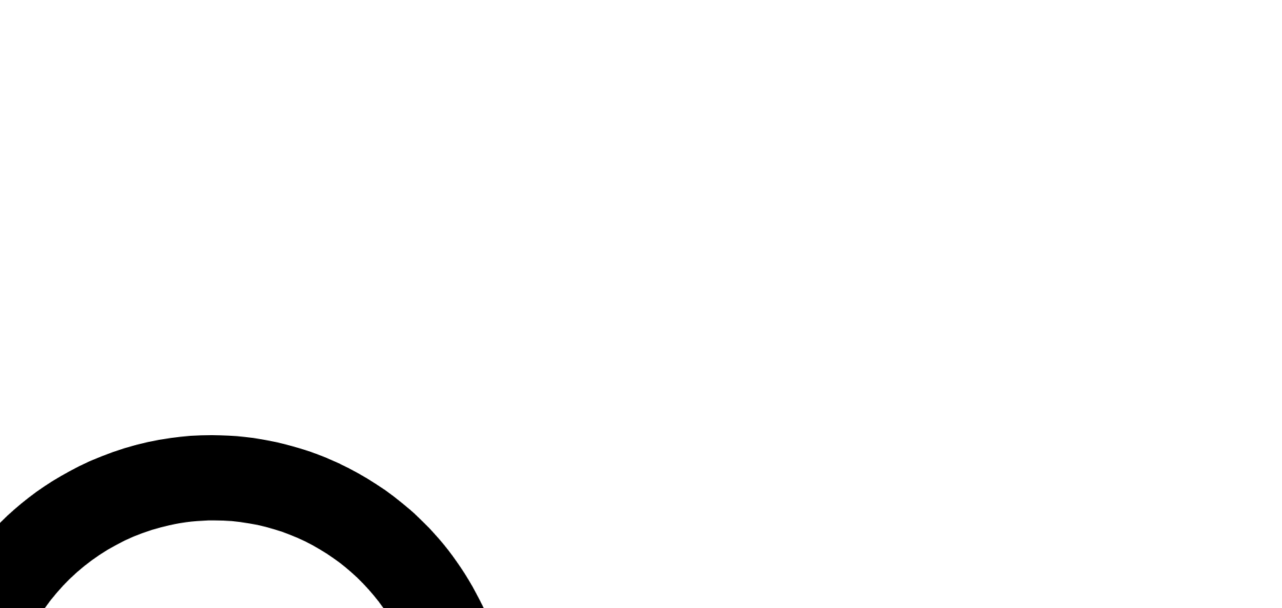
drag, startPoint x: 718, startPoint y: 391, endPoint x: 743, endPoint y: 551, distance: 161.5
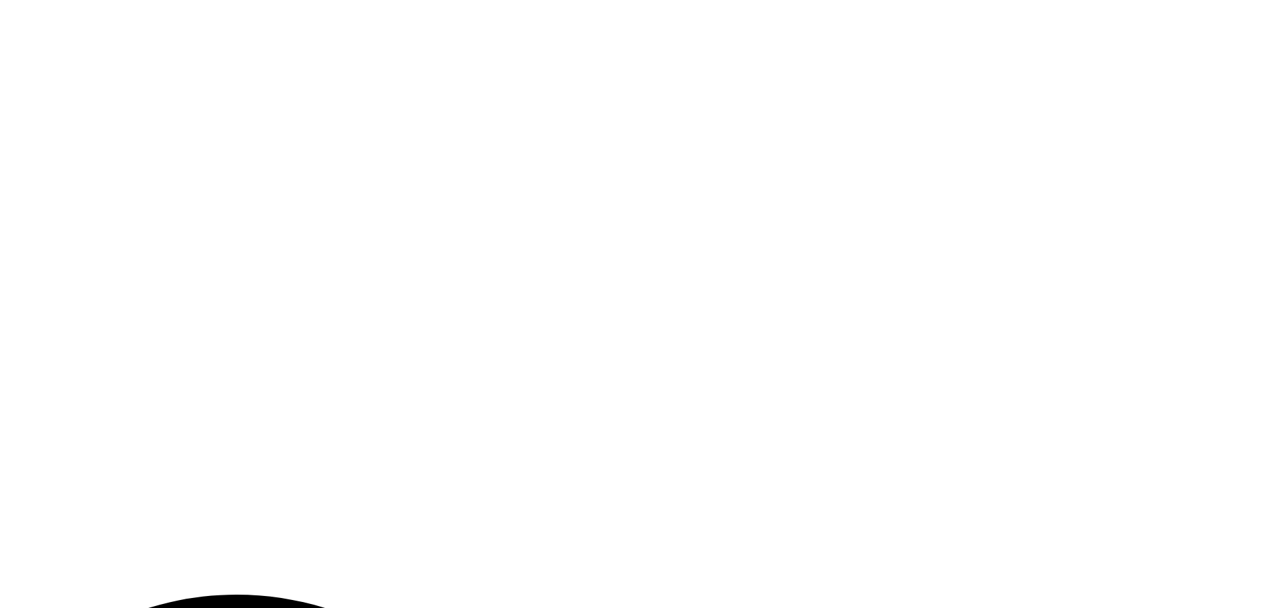
drag, startPoint x: 455, startPoint y: 218, endPoint x: 655, endPoint y: 258, distance: 204.3
